Goal: Information Seeking & Learning: Learn about a topic

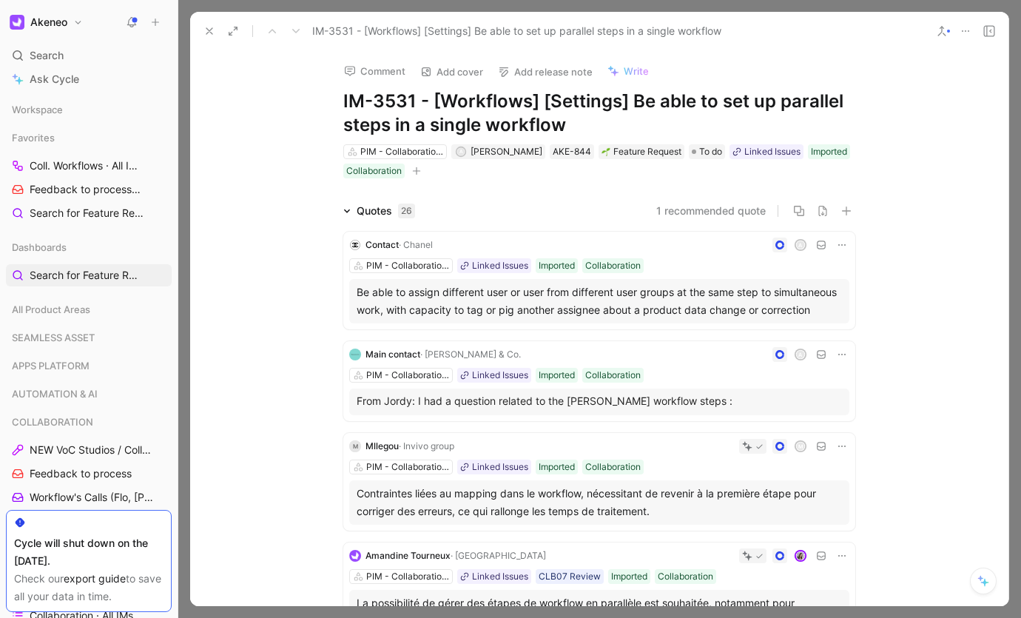
click at [213, 33] on icon at bounding box center [209, 31] width 12 height 12
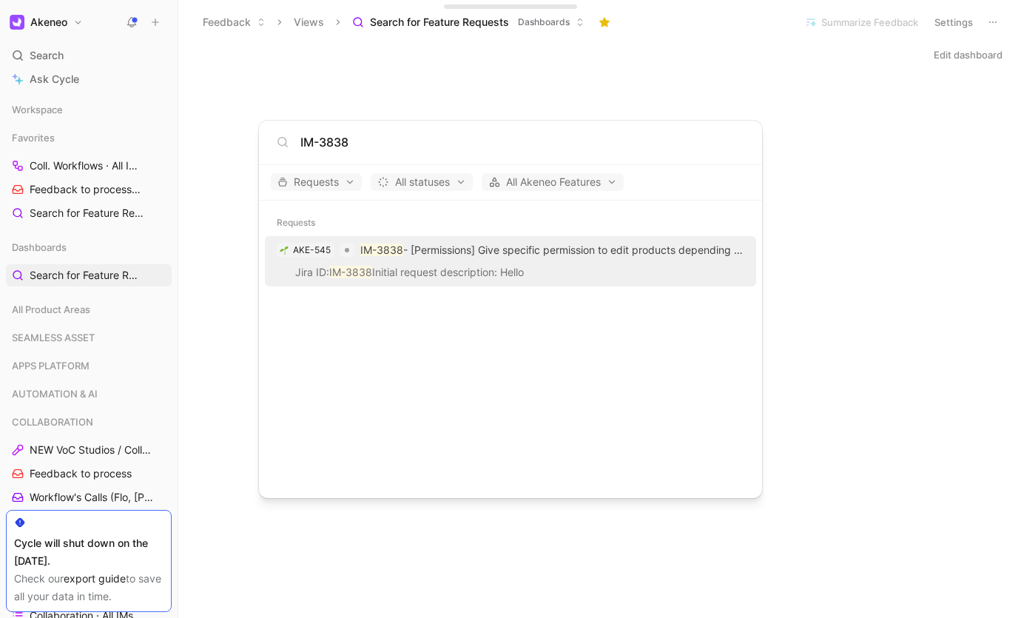
type input "IM-3838"
click at [594, 244] on p "IM-3838 - [Permissions] Give specific permission to edit products depending on …" at bounding box center [552, 250] width 384 height 18
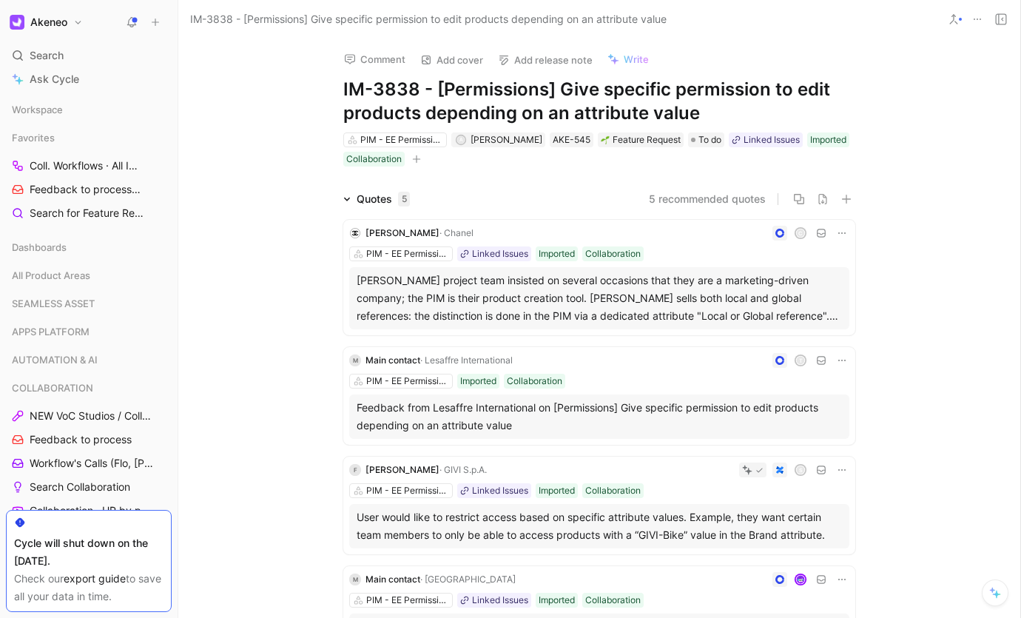
click at [255, 124] on div "Comment Add cover Add release note Write IM-3838 - [Permissions] Give specific …" at bounding box center [599, 327] width 842 height 579
click at [226, 117] on div "Comment Add cover Add release note Write IM-3838 - [Permissions] Give specific …" at bounding box center [599, 327] width 842 height 579
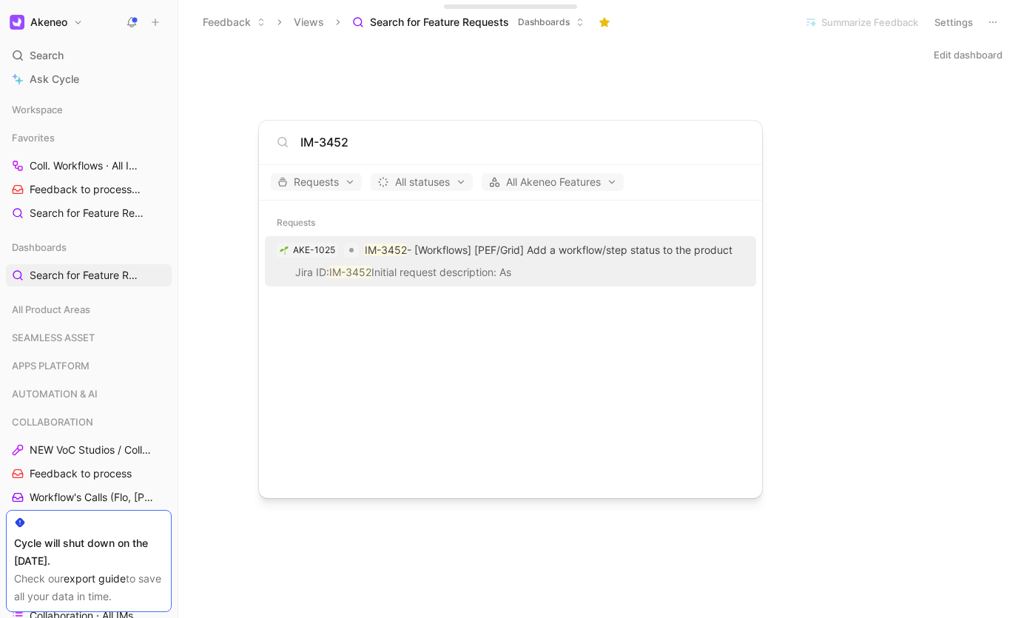
type input "IM-3452"
click at [573, 239] on div "AKE-1025 IM-3452 - [Workflows] [PEF/Grid] Add a workflow/step status to the pro…" at bounding box center [510, 250] width 482 height 27
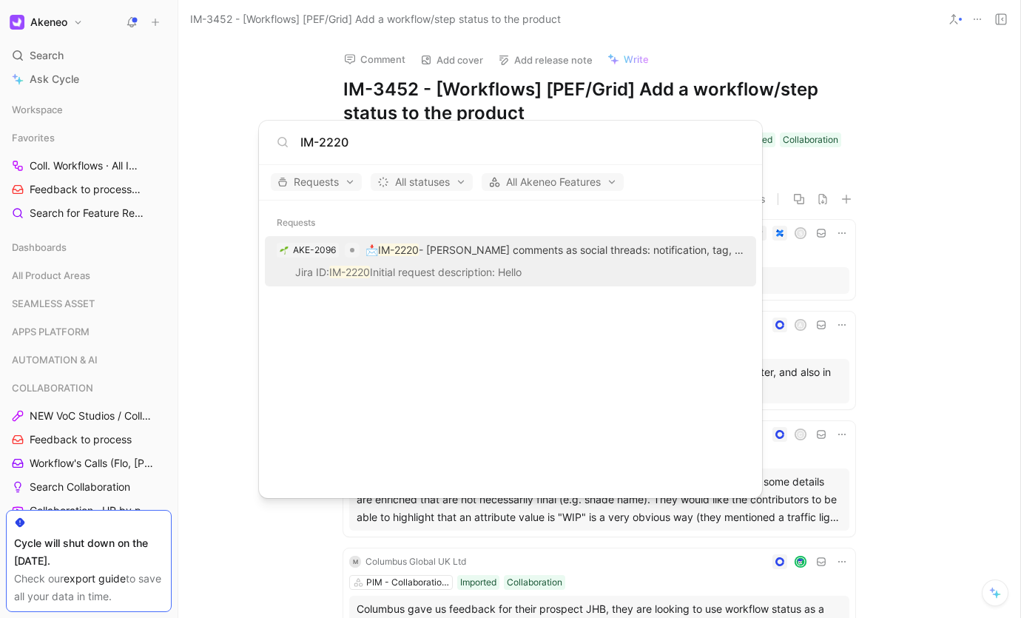
type input "IM-2220"
click at [504, 260] on div "AKE-2096 📩 IM-2220 - [PERSON_NAME] comments as social threads: notification, ta…" at bounding box center [510, 250] width 482 height 27
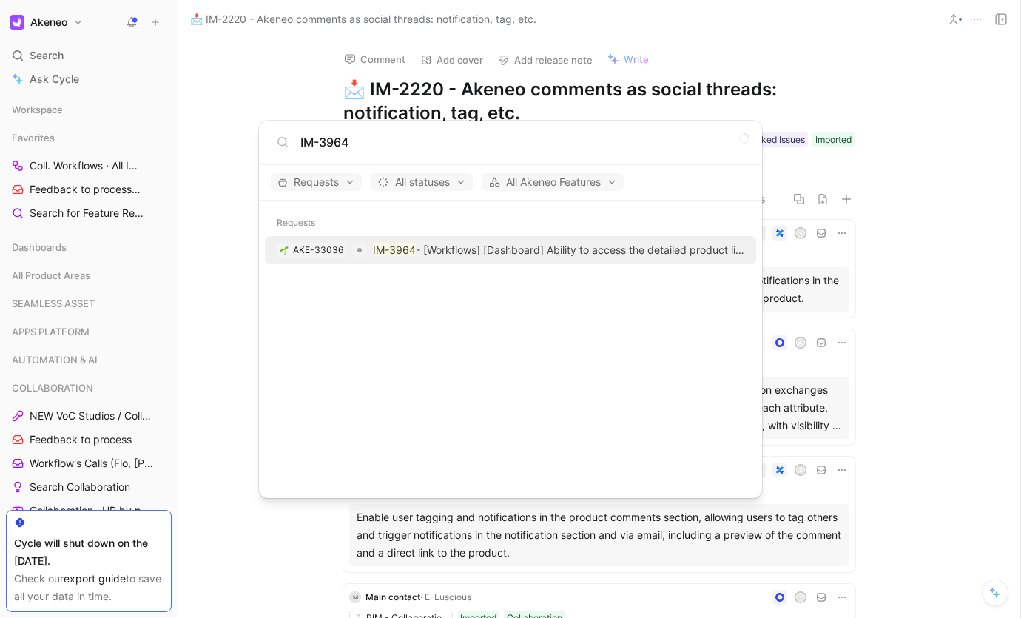
type input "IM-3964"
click at [445, 247] on p "IM-3964 - [Workflows] [Dashboard] Ability to access the detailed product list f…" at bounding box center [558, 250] width 371 height 18
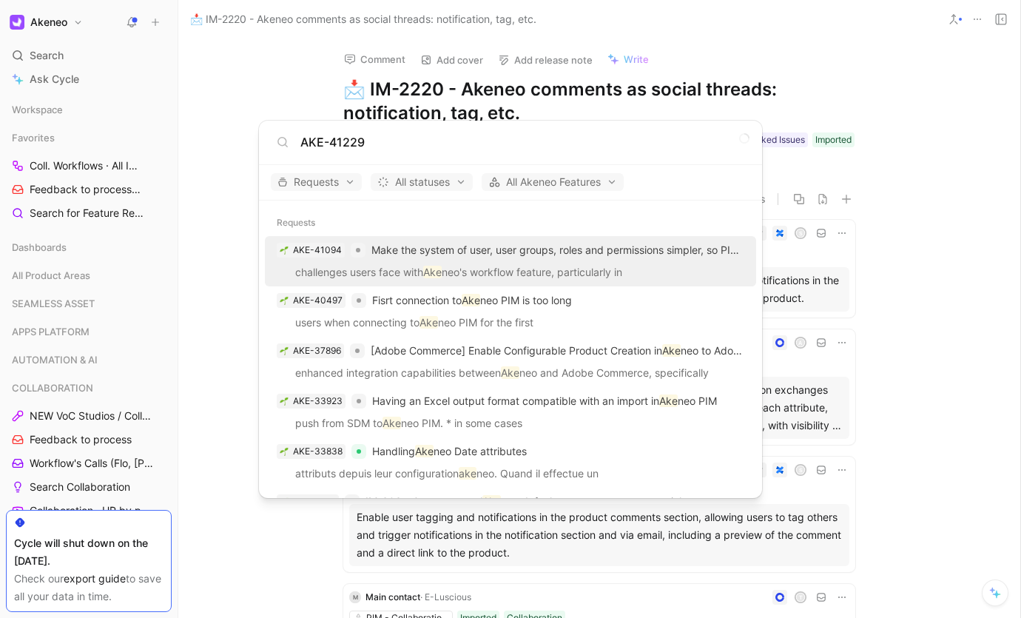
type input "AKE-41229"
click at [573, 268] on p "challenges users face with [PERSON_NAME] neo's workflow feature, particularly in" at bounding box center [510, 274] width 482 height 22
